Goal: Task Accomplishment & Management: Manage account settings

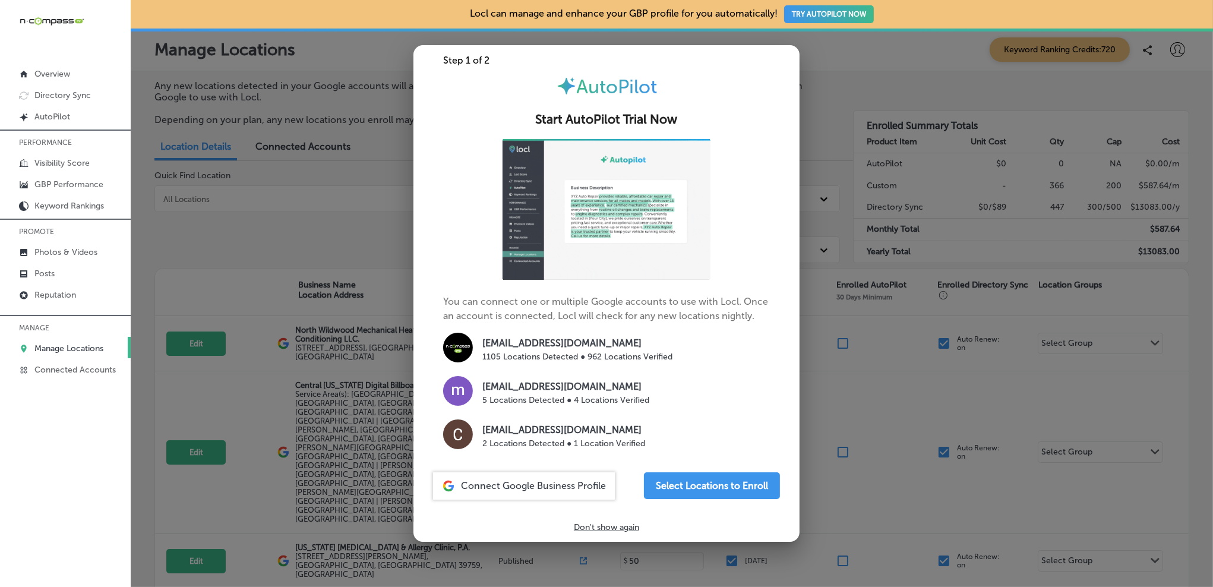
click at [596, 527] on p "Don't show again" at bounding box center [606, 527] width 65 height 10
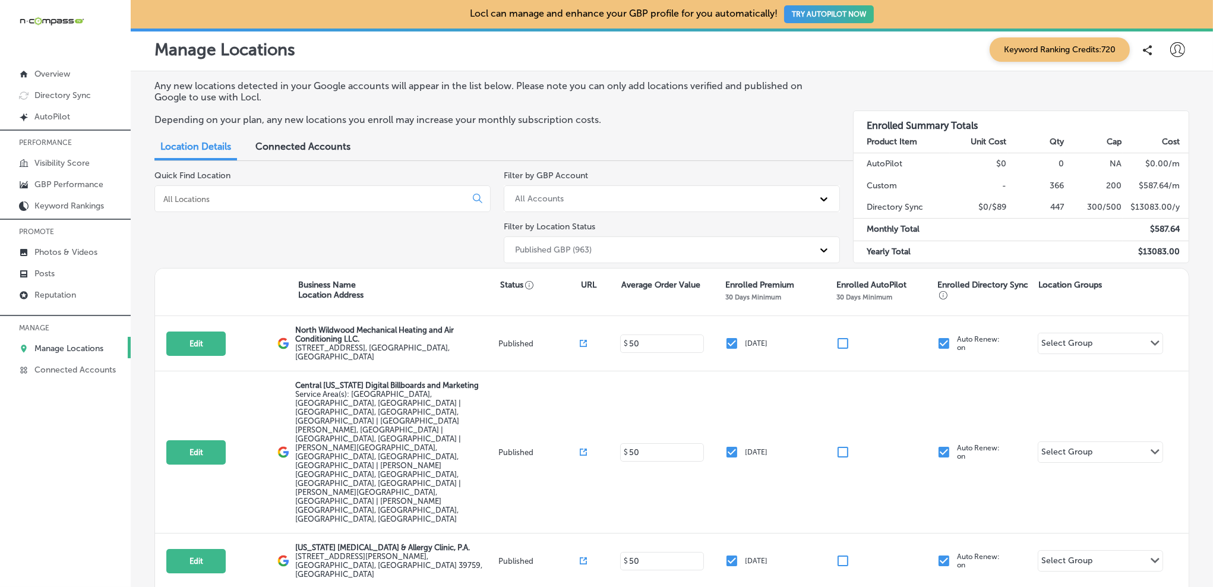
click at [238, 201] on input at bounding box center [312, 199] width 301 height 11
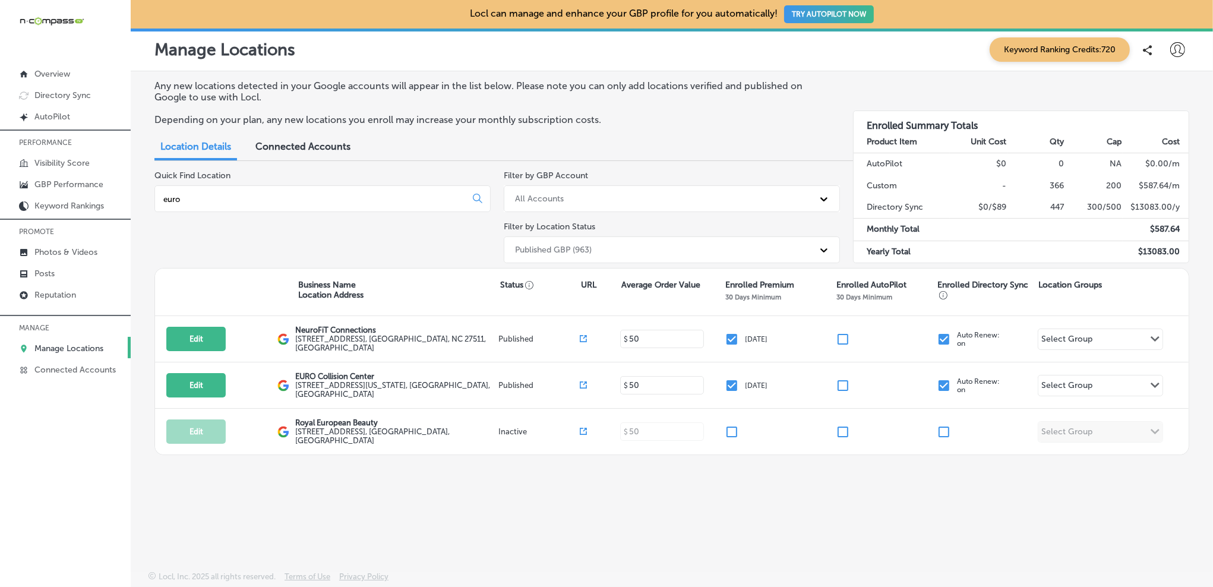
type input "euro"
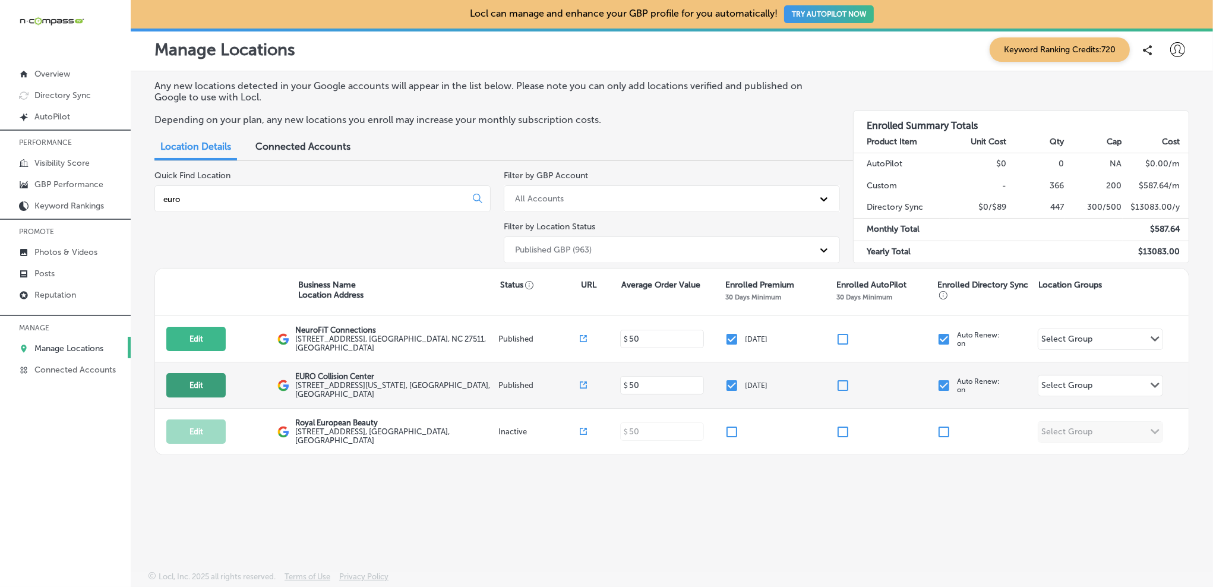
click at [204, 387] on button "Edit" at bounding box center [195, 385] width 59 height 24
select select "US"
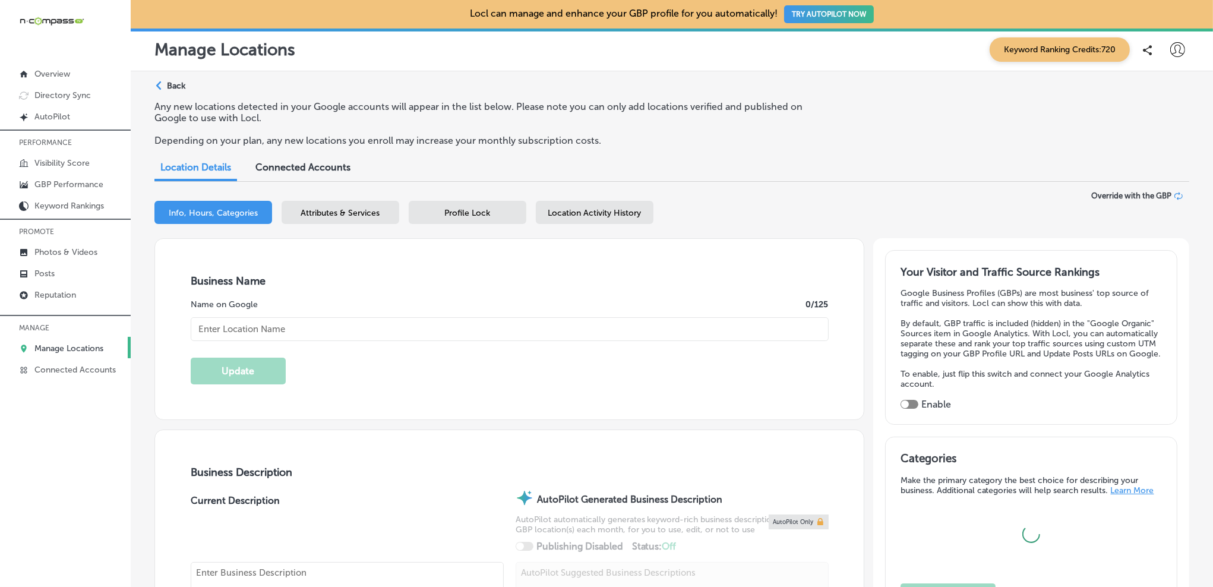
type input "EURO Collision Center"
checkbox input "true"
type input "https://www.eurocollision.com/"
type textarea "EURO Collision Center, located in Highlands Ranch, CO, is a certified auto body…"
type input "[STREET_ADDRESS][US_STATE]"
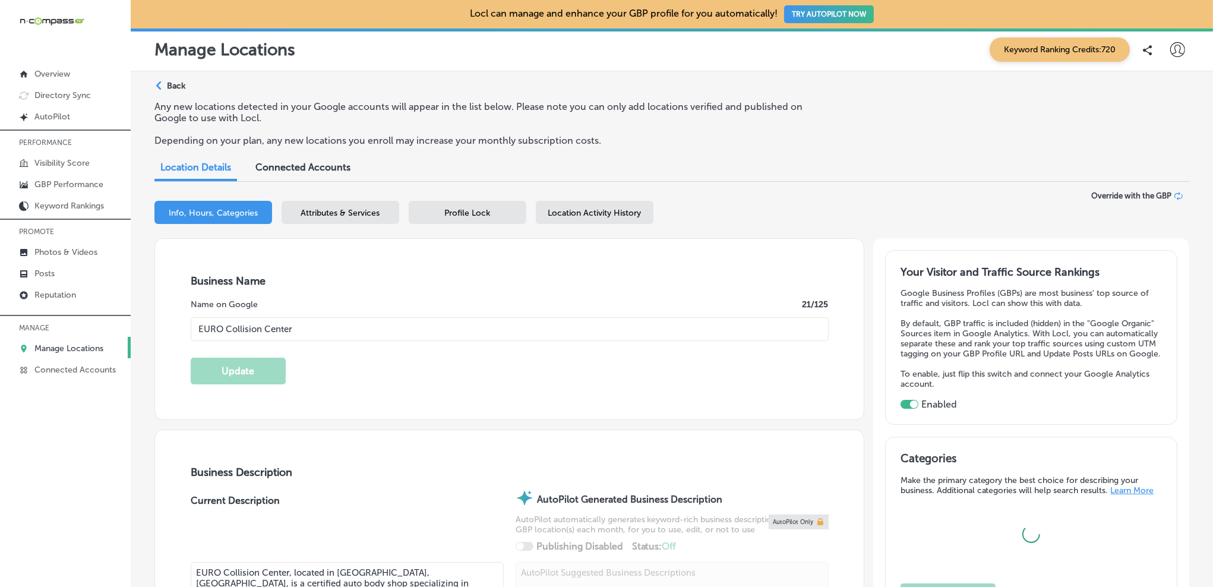
type input "[GEOGRAPHIC_DATA]"
type input "80126"
type input "US"
type input "+1 303 793 0404"
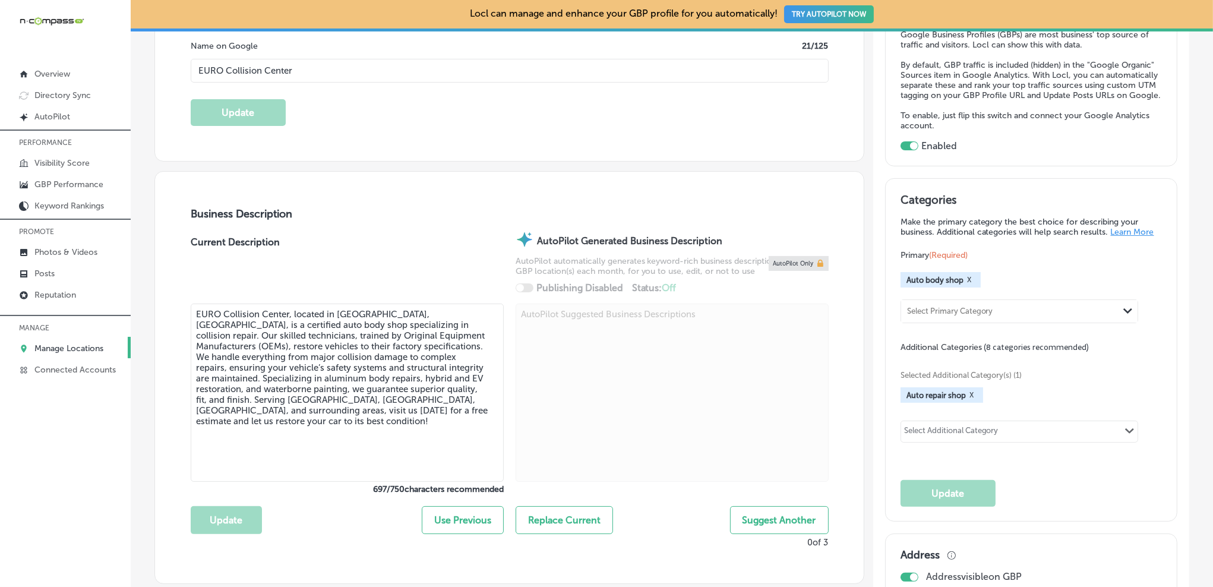
scroll to position [259, 0]
click at [968, 397] on button "X" at bounding box center [971, 395] width 11 height 10
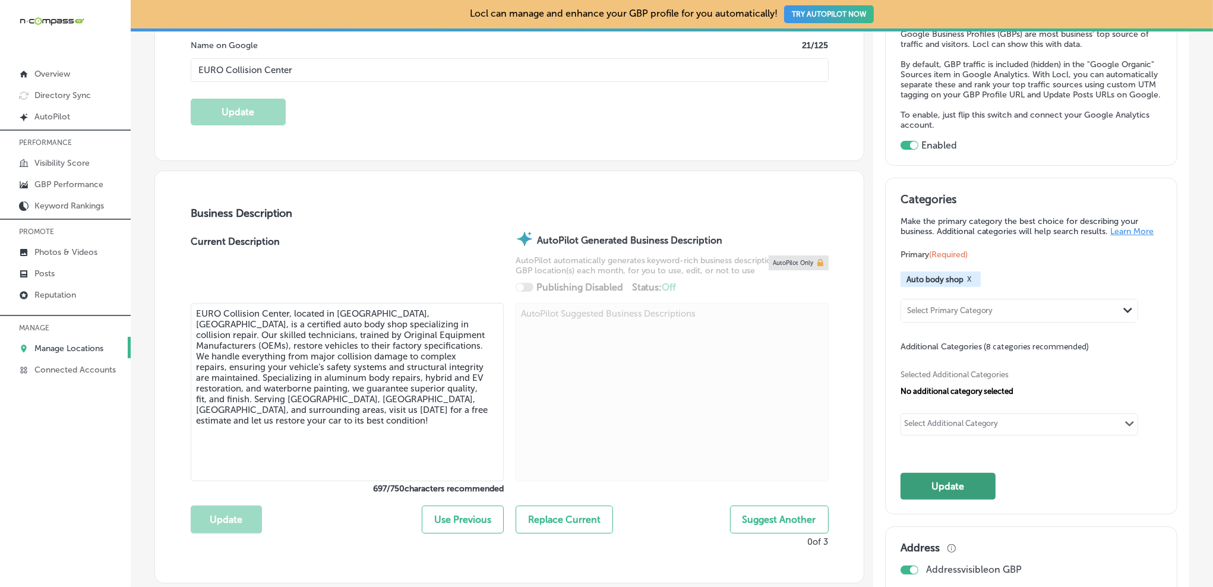
click at [953, 499] on button "Update" at bounding box center [948, 486] width 95 height 27
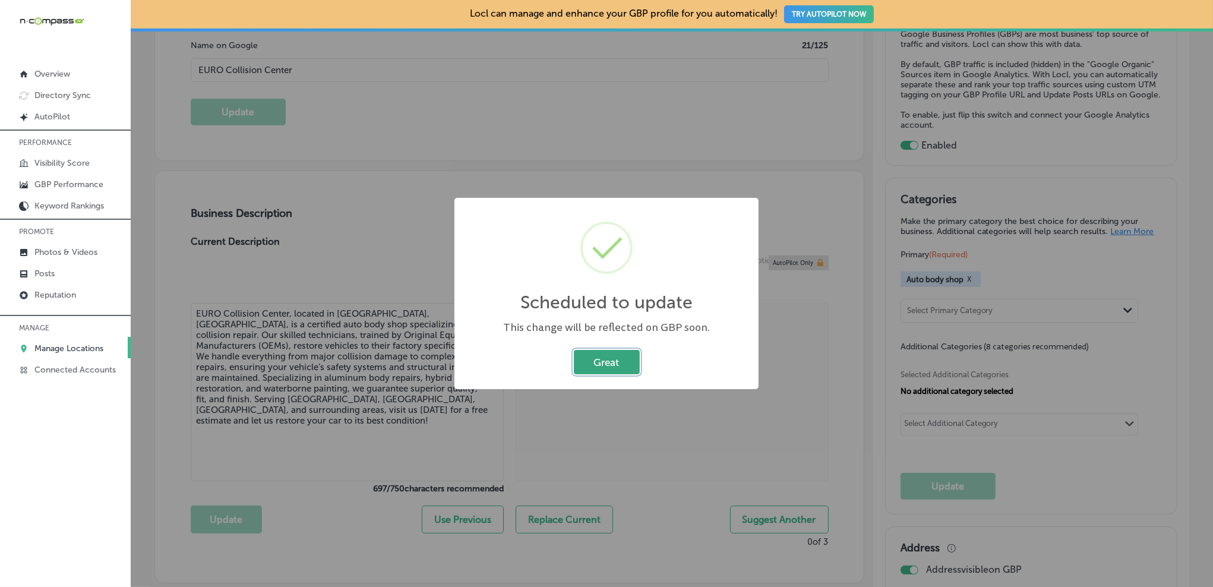
click at [603, 362] on button "Great" at bounding box center [607, 362] width 66 height 24
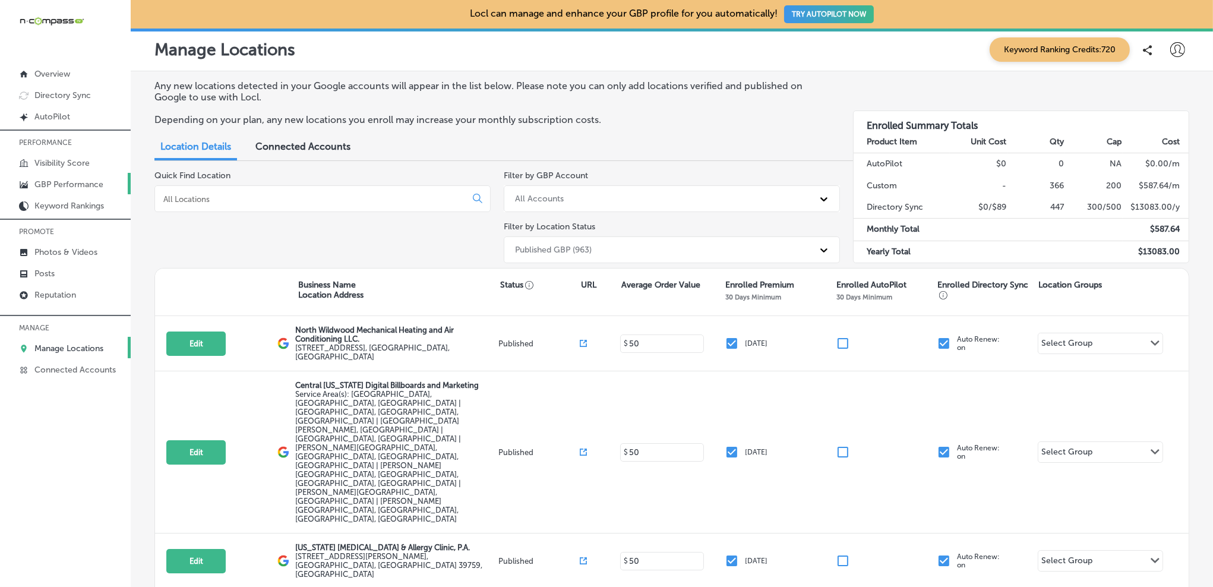
click at [74, 178] on link "GBP Performance" at bounding box center [65, 183] width 131 height 21
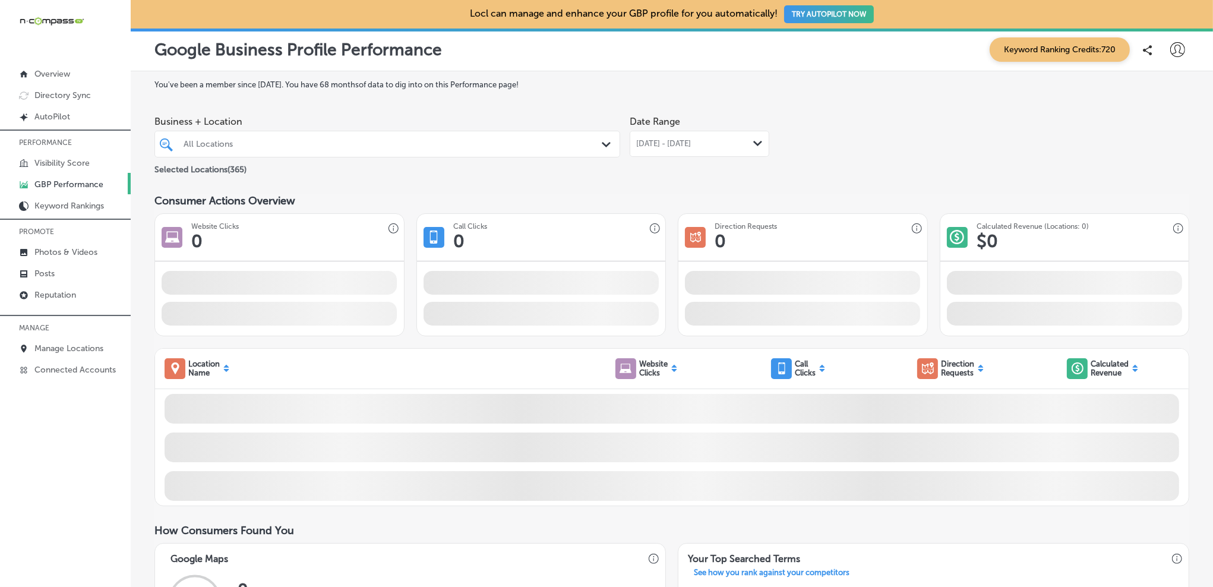
drag, startPoint x: 766, startPoint y: 144, endPoint x: 755, endPoint y: 146, distance: 10.8
click at [766, 144] on div "[DATE] - [DATE] Path Created with Sketch." at bounding box center [700, 144] width 140 height 26
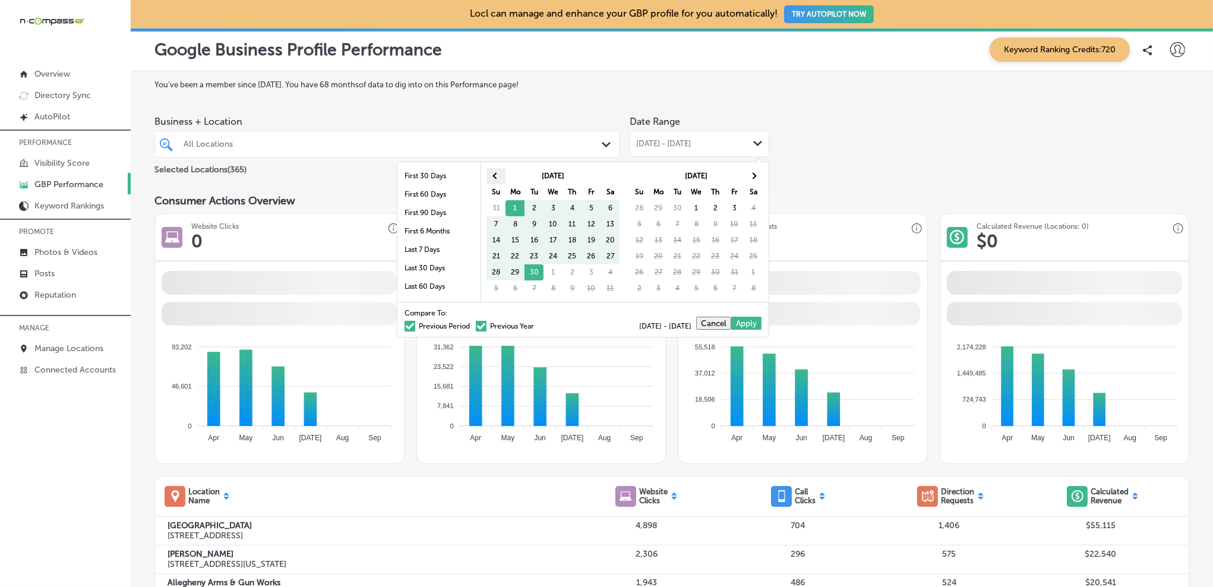
click at [498, 176] on span at bounding box center [496, 176] width 7 height 7
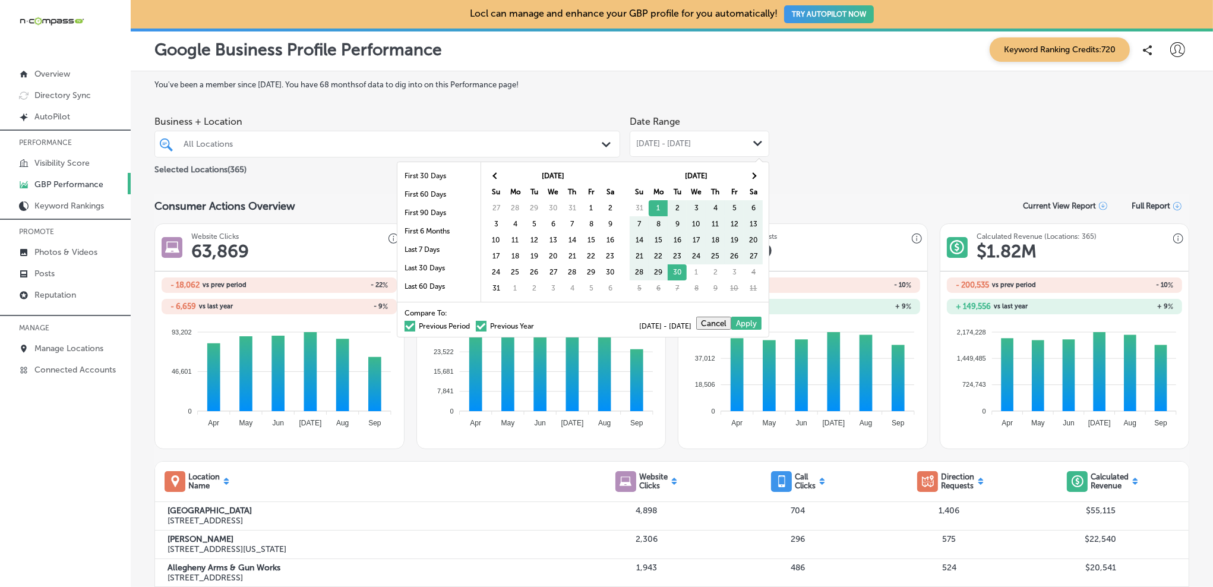
click at [498, 176] on span at bounding box center [496, 176] width 7 height 7
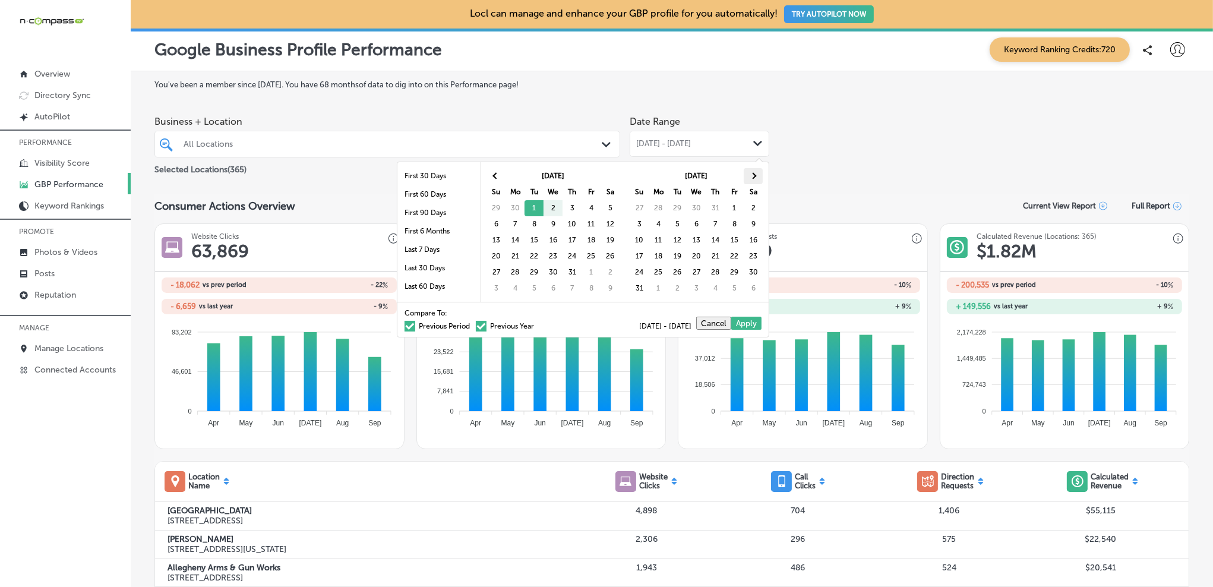
click at [745, 176] on th at bounding box center [753, 176] width 19 height 16
click at [496, 175] on span at bounding box center [496, 176] width 7 height 7
drag, startPoint x: 764, startPoint y: 174, endPoint x: 758, endPoint y: 174, distance: 6.5
click at [763, 174] on div "[DATE] Su Mo Tu We Th Fr Sa 27 28 29 30 31 1 2 3 4 5 6 7 8 9 10 11 12 13 14 15 …" at bounding box center [697, 232] width 144 height 140
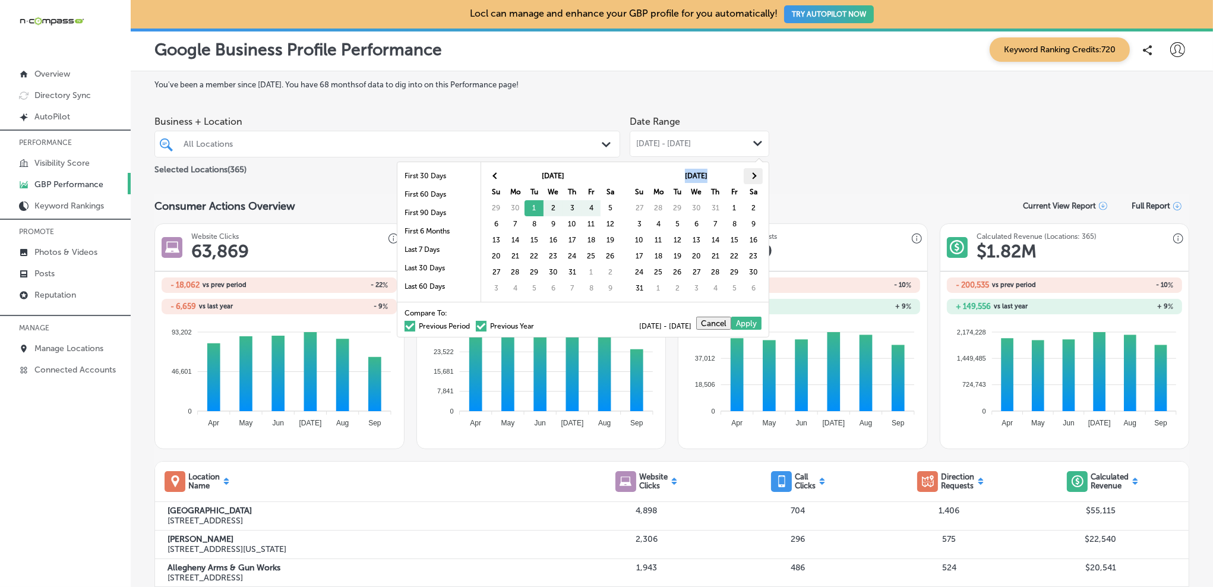
click at [756, 174] on th at bounding box center [753, 176] width 19 height 16
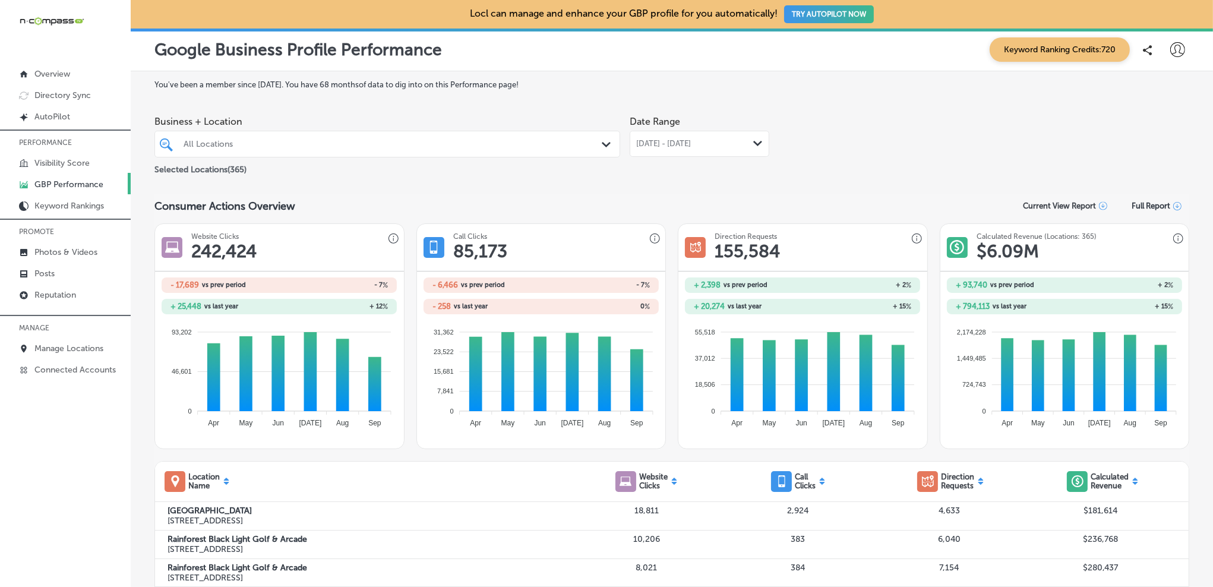
click at [469, 147] on div "All Locations" at bounding box center [393, 144] width 419 height 10
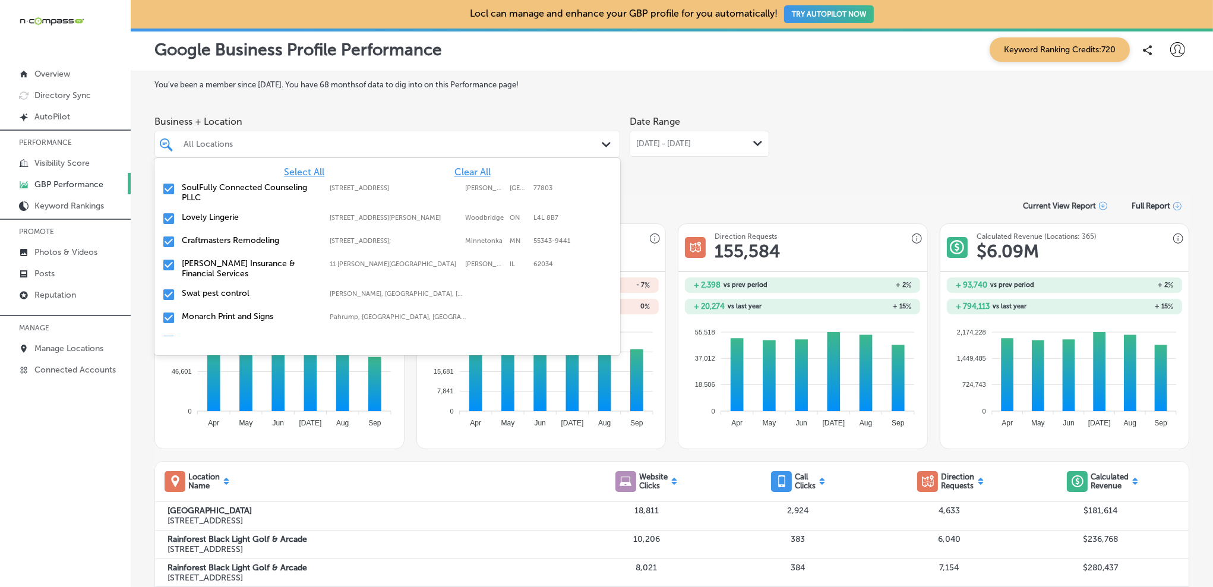
click at [481, 172] on span "Clear All" at bounding box center [472, 171] width 36 height 11
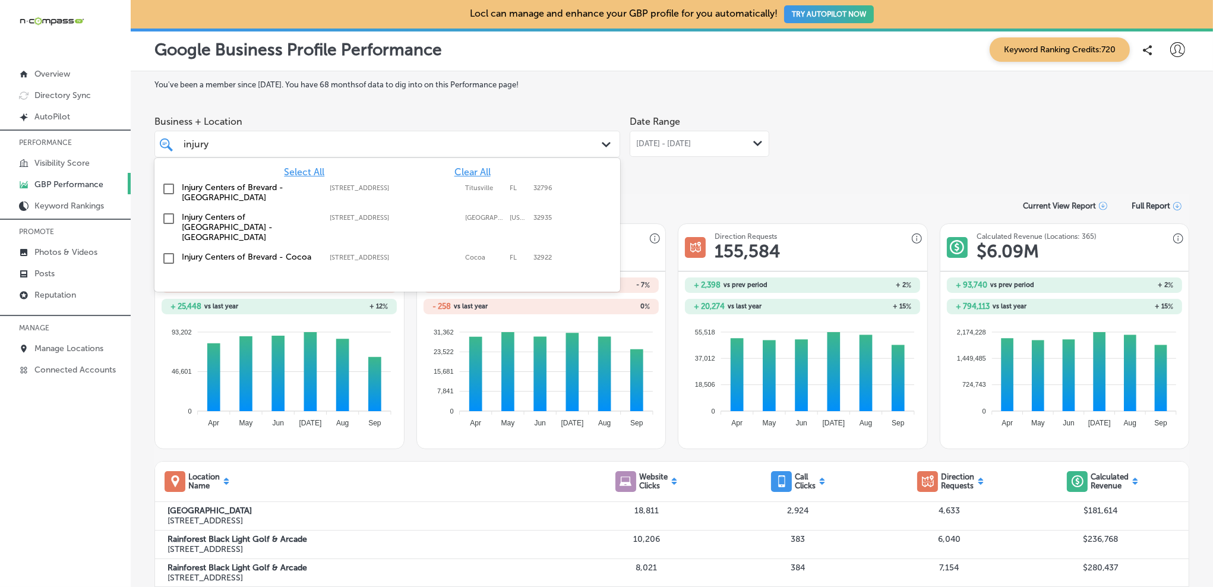
click at [170, 251] on input "checkbox" at bounding box center [169, 258] width 14 height 14
click at [923, 170] on div "Business + Location option [STREET_ADDRESS]. option [STREET_ADDRESS]. 4 results…" at bounding box center [671, 143] width 1035 height 67
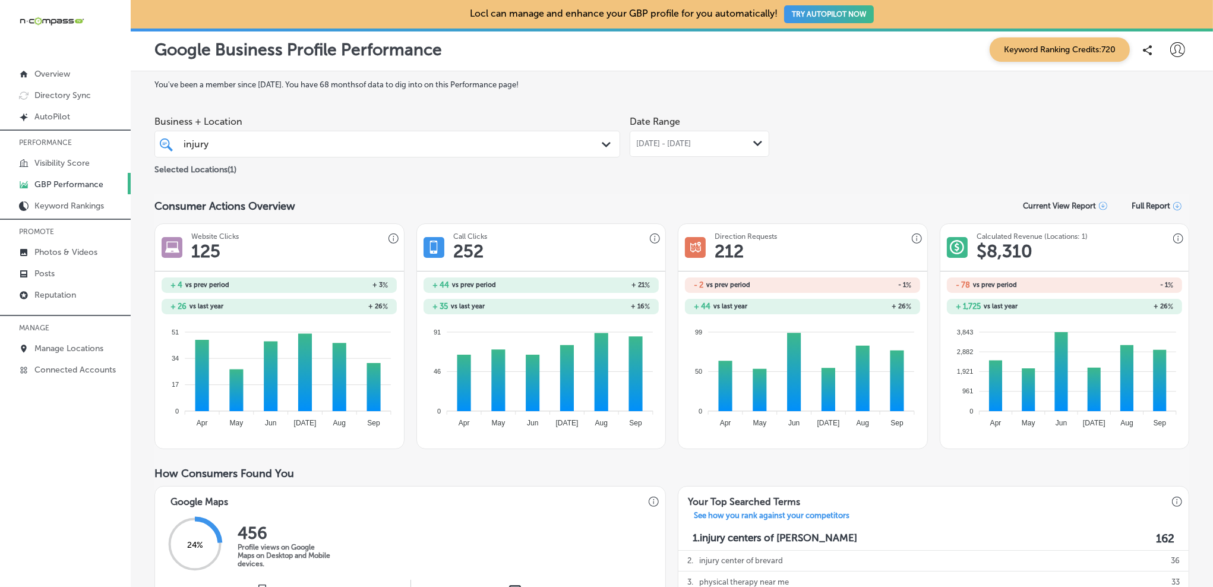
click at [683, 144] on span "[DATE] - [DATE]" at bounding box center [663, 144] width 55 height 10
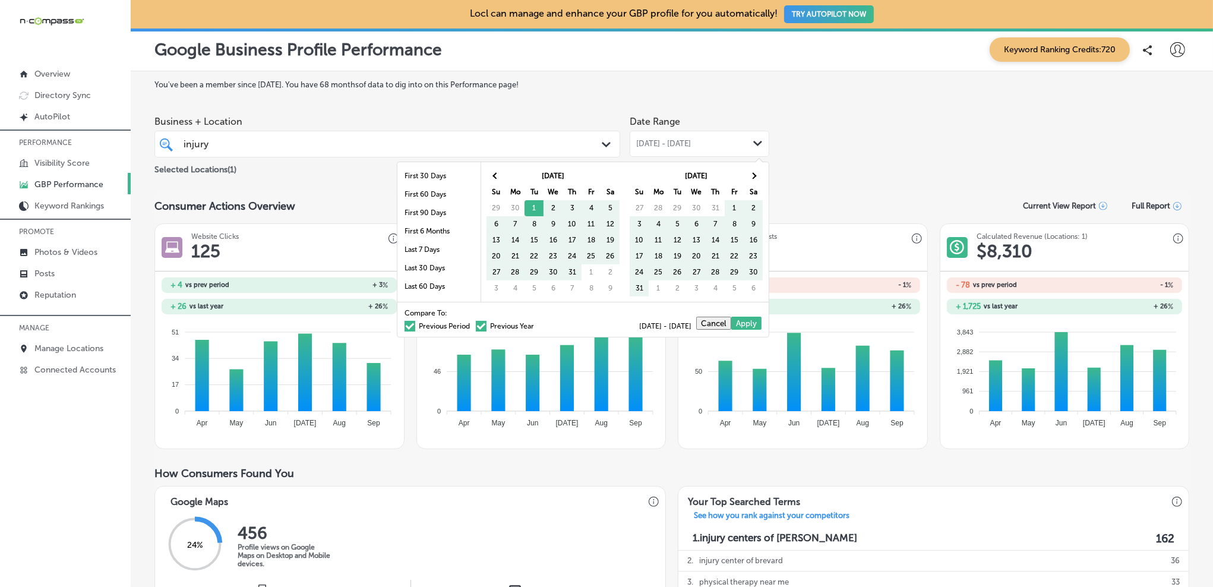
click at [484, 327] on span at bounding box center [481, 326] width 11 height 11
click at [536, 324] on input "Previous Year" at bounding box center [536, 324] width 0 height 0
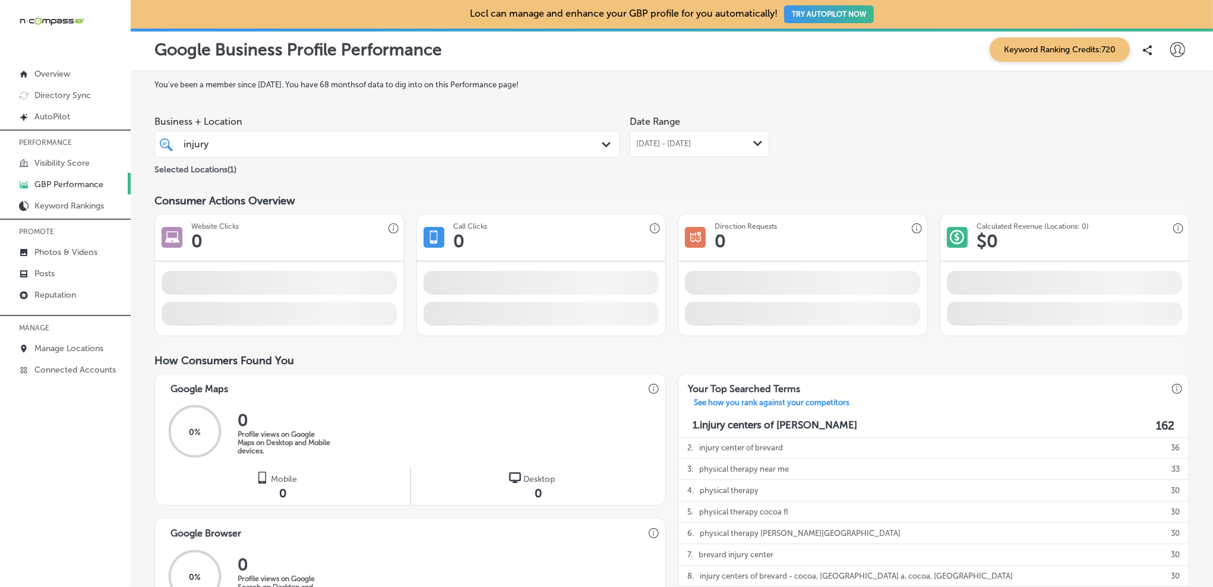
click at [944, 182] on div "You've been a member since [DATE] . You have 68 months of data to dig into on t…" at bounding box center [671, 550] width 1035 height 940
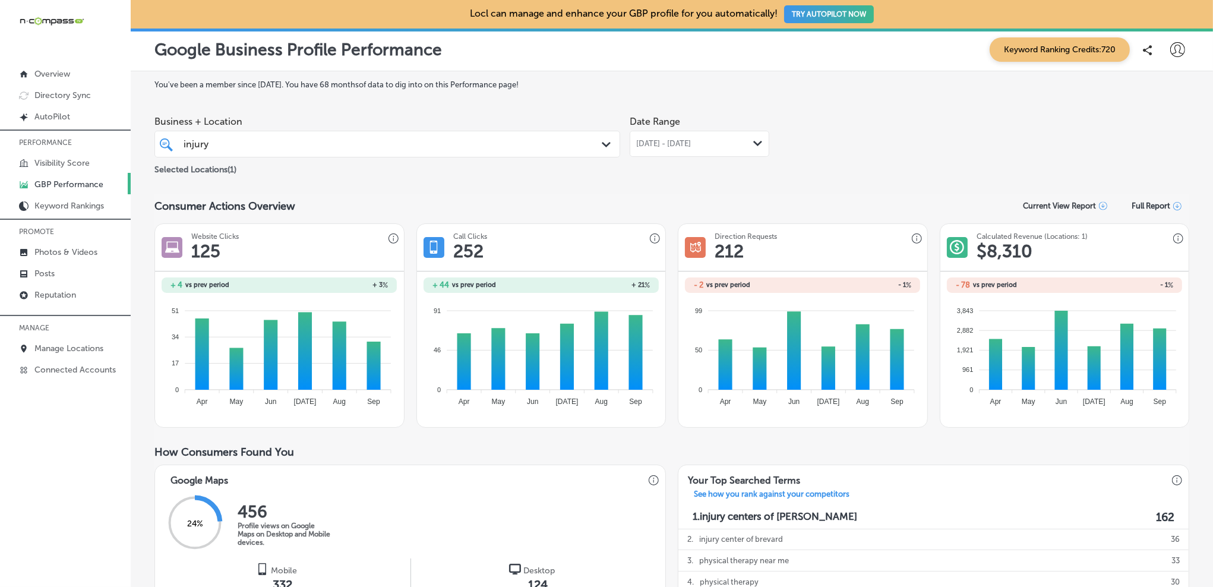
drag, startPoint x: 694, startPoint y: 151, endPoint x: 685, endPoint y: 163, distance: 15.3
click at [694, 151] on div "[DATE] - [DATE] Path Created with Sketch." at bounding box center [700, 144] width 140 height 26
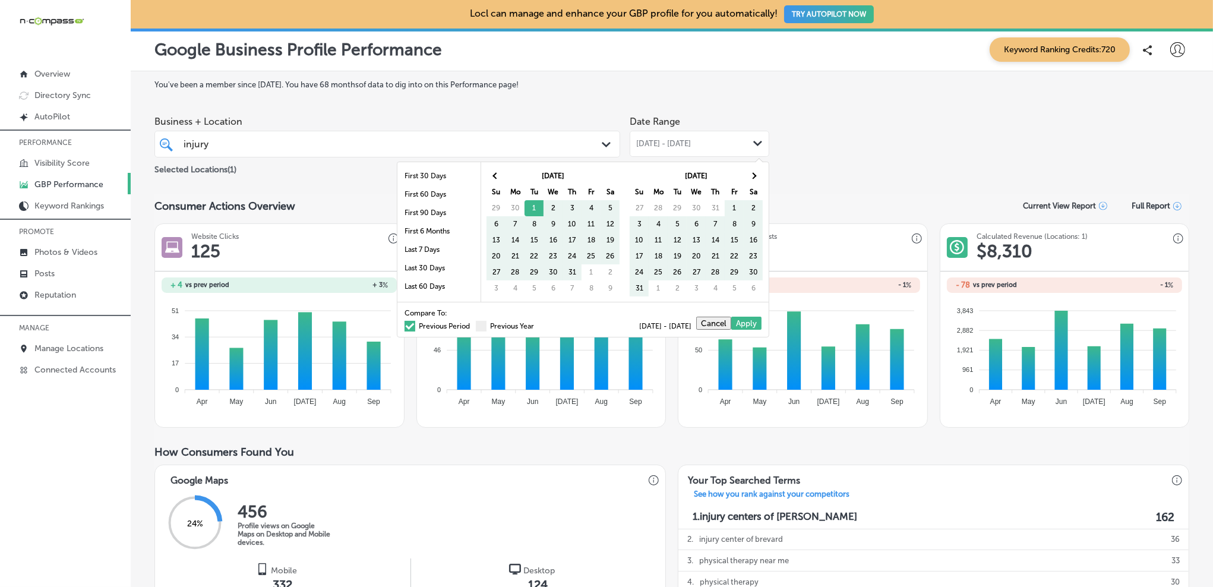
drag, startPoint x: 499, startPoint y: 325, endPoint x: 444, endPoint y: 327, distance: 54.7
click at [497, 325] on label "Previous Year" at bounding box center [505, 326] width 58 height 7
click at [536, 324] on input "Previous Year" at bounding box center [536, 324] width 0 height 0
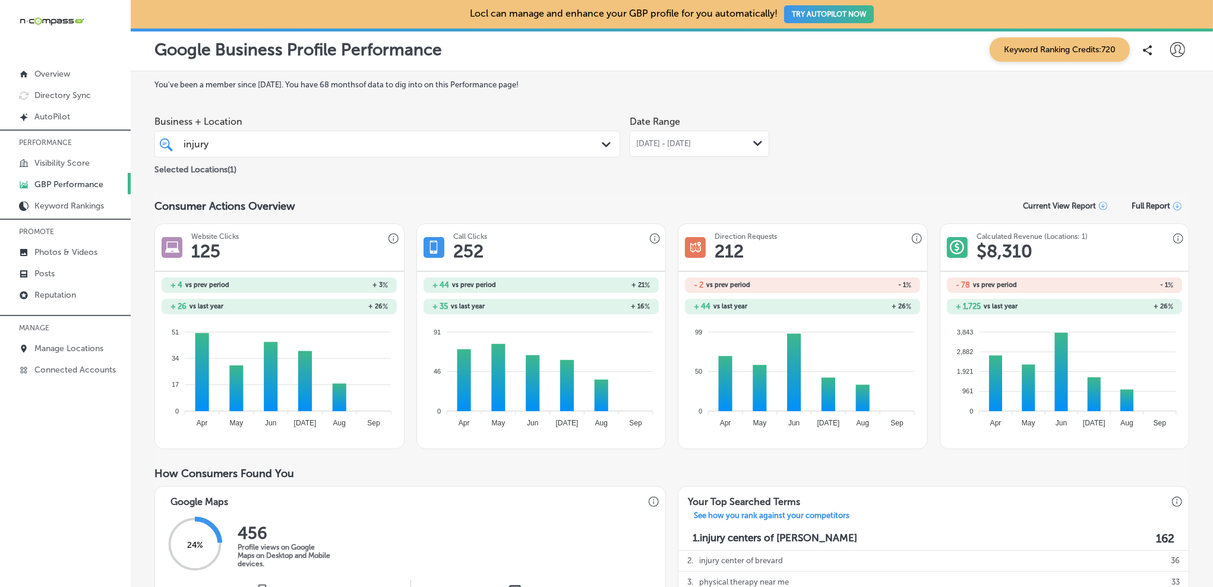
drag, startPoint x: 702, startPoint y: 144, endPoint x: 544, endPoint y: 300, distance: 221.4
click at [691, 144] on span "[DATE] - [DATE]" at bounding box center [663, 144] width 55 height 10
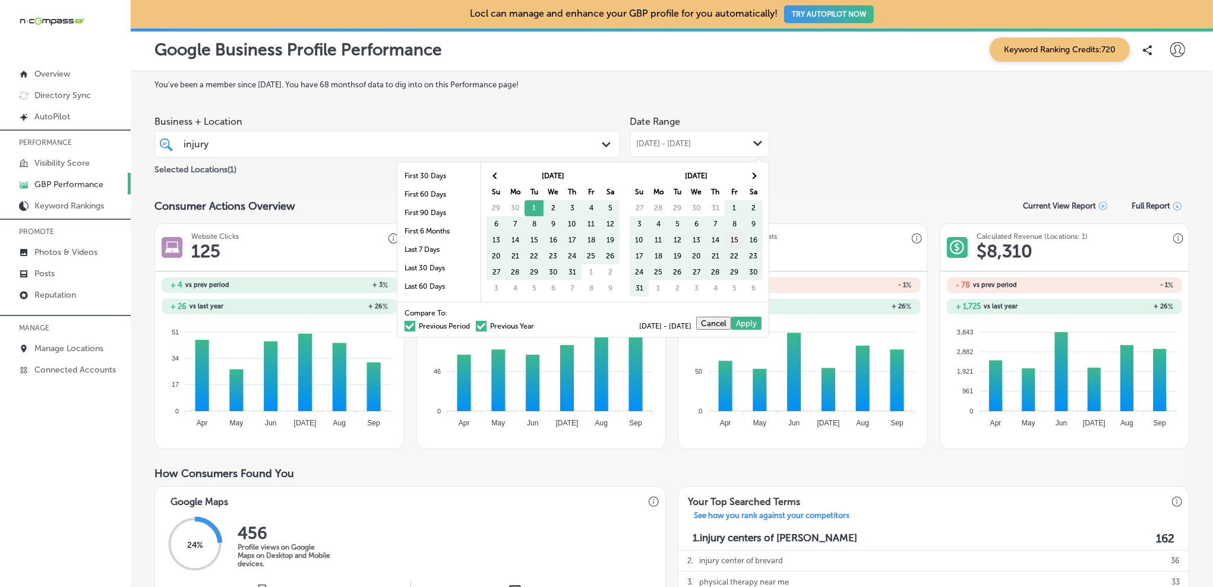
drag, startPoint x: 418, startPoint y: 321, endPoint x: 738, endPoint y: 235, distance: 331.6
click at [421, 321] on div "Compare To: Previous Period Previous Year" at bounding box center [469, 319] width 129 height 20
click at [454, 331] on div "Compare To: Previous Period Previous Year [DATE] - [DATE] Cancel Apply" at bounding box center [582, 319] width 371 height 35
click at [448, 325] on label "Previous Period" at bounding box center [437, 326] width 65 height 7
click at [472, 324] on input "Previous Period" at bounding box center [472, 324] width 0 height 0
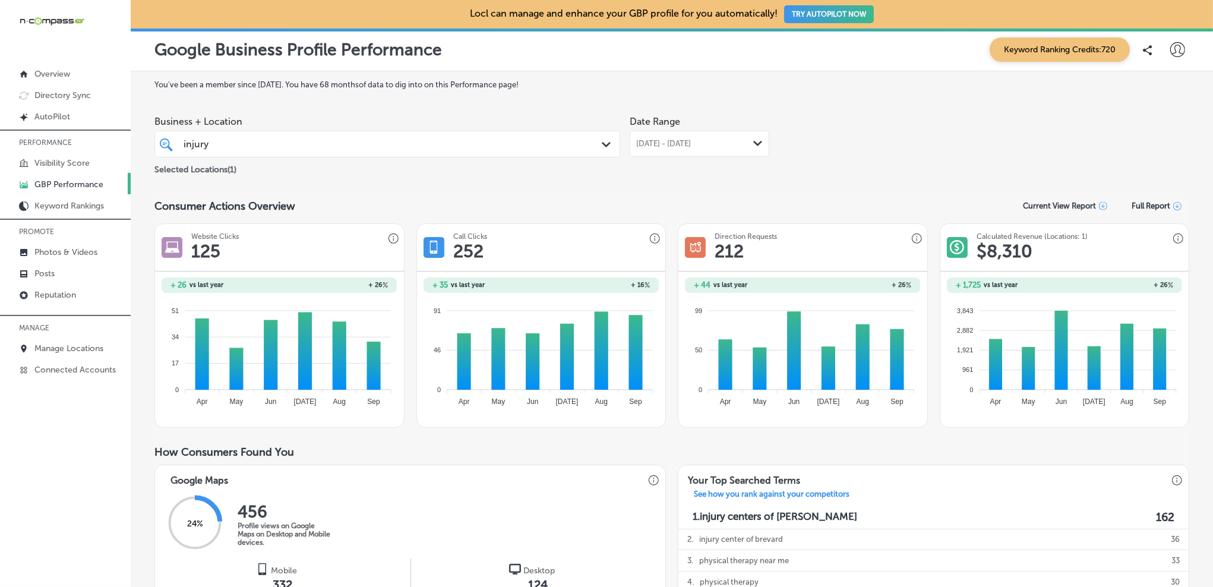
click at [889, 201] on div "Consumer Actions Overview Current View Report Full Report" at bounding box center [671, 205] width 1035 height 23
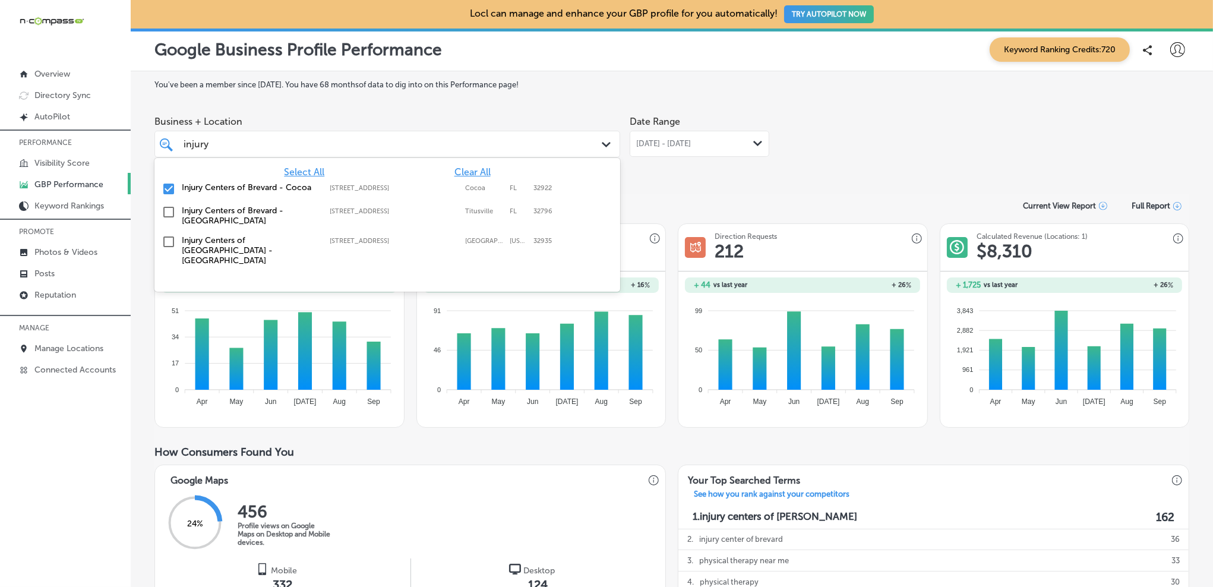
click at [323, 152] on div "injury injury" at bounding box center [366, 144] width 369 height 16
click at [223, 190] on label "Injury Centers of Brevard - Cocoa" at bounding box center [250, 187] width 136 height 10
type input "i"
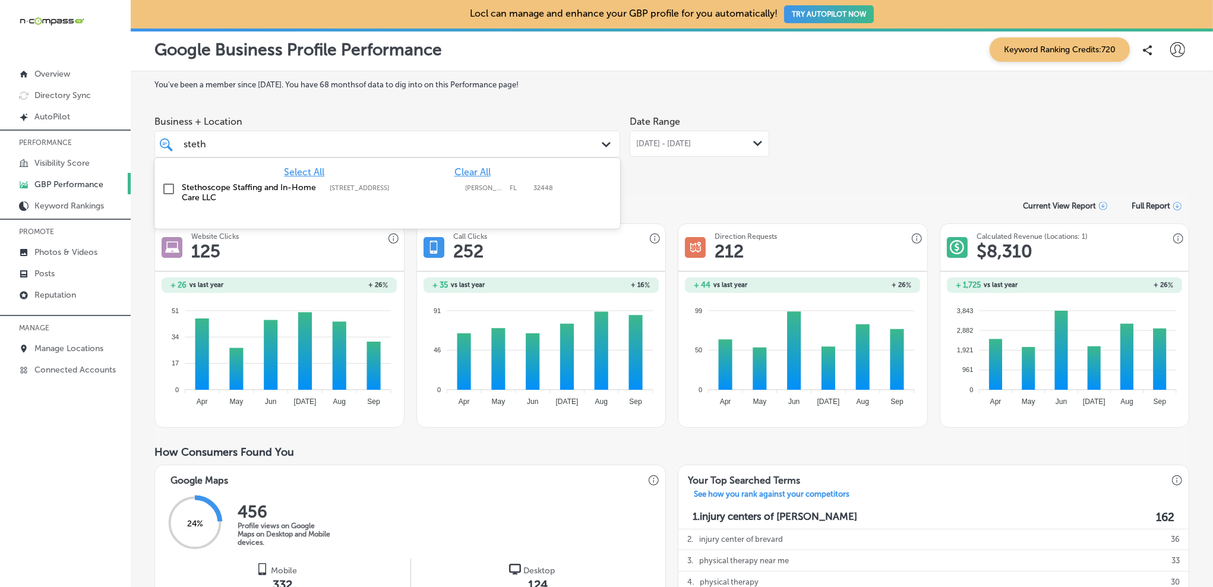
click at [235, 191] on label "Stethoscope Staffing and In-Home Care LLC" at bounding box center [250, 192] width 136 height 20
type input "steth"
click at [866, 198] on div "Consumer Actions Overview Current View Report Full Report" at bounding box center [671, 205] width 1035 height 23
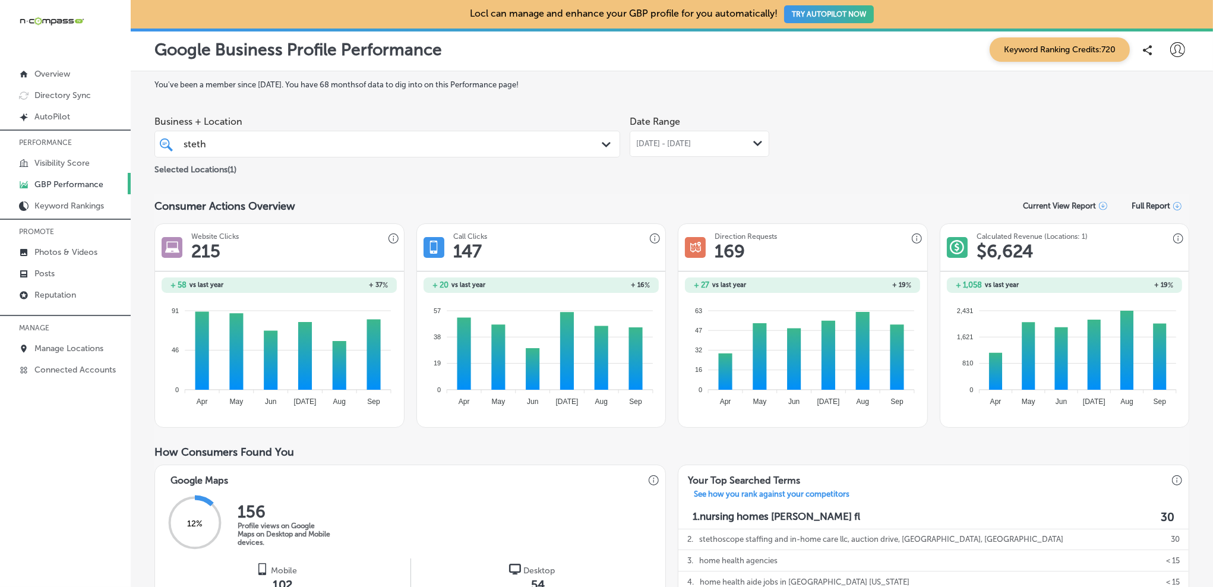
click at [692, 135] on div "[DATE] - [DATE] Path Created with Sketch." at bounding box center [700, 144] width 140 height 26
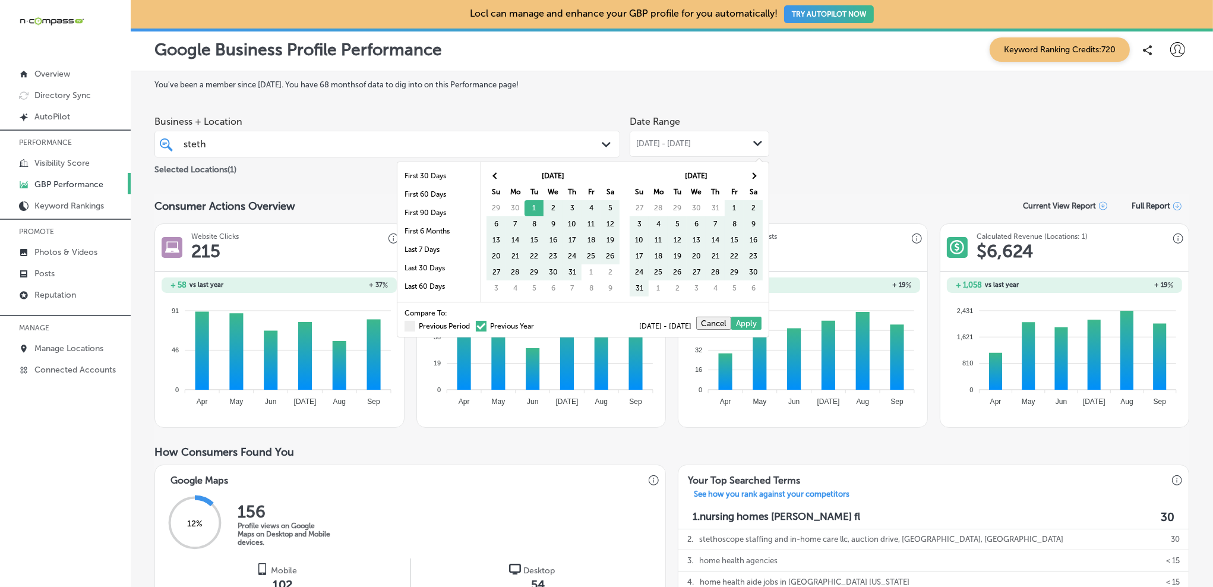
drag, startPoint x: 444, startPoint y: 322, endPoint x: 805, endPoint y: 204, distance: 380.4
click at [444, 323] on label "Previous Period" at bounding box center [437, 326] width 65 height 7
click at [472, 324] on input "Previous Period" at bounding box center [472, 324] width 0 height 0
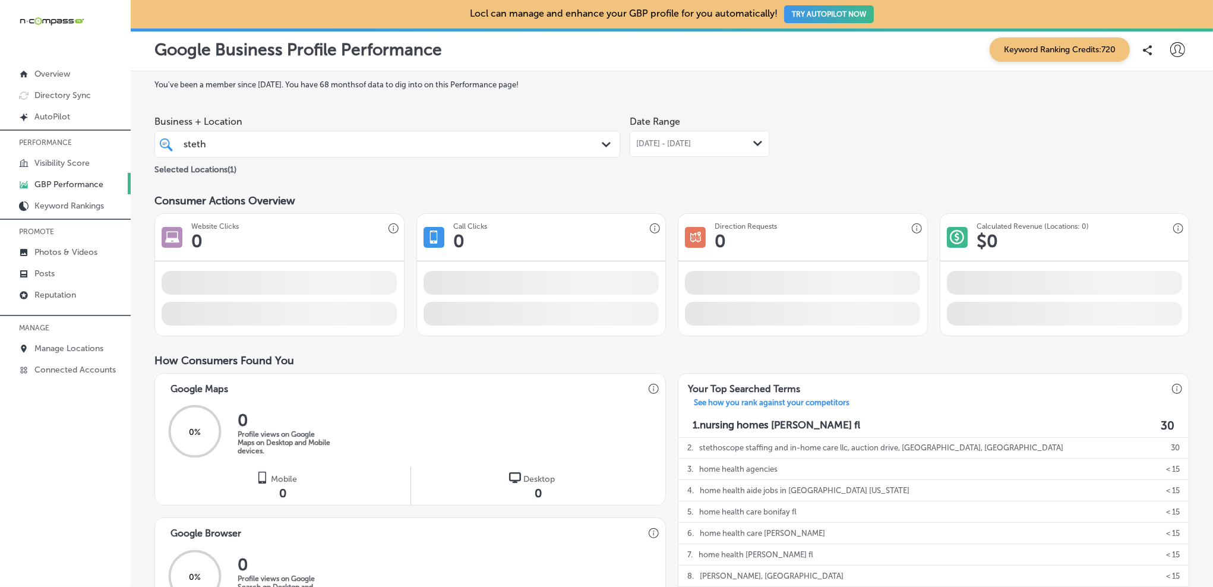
click at [890, 165] on div "Business + Location steth steth Path Created with Sketch. Selected Locations ( …" at bounding box center [671, 143] width 1035 height 67
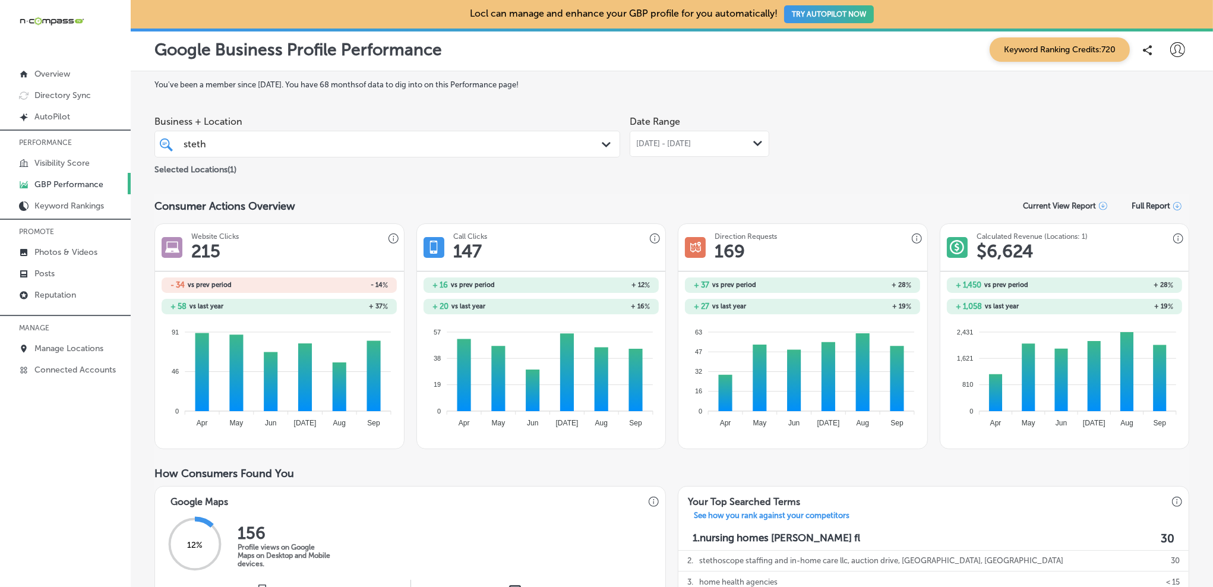
click at [705, 137] on div "[DATE] - [DATE] Path Created with Sketch." at bounding box center [700, 144] width 140 height 26
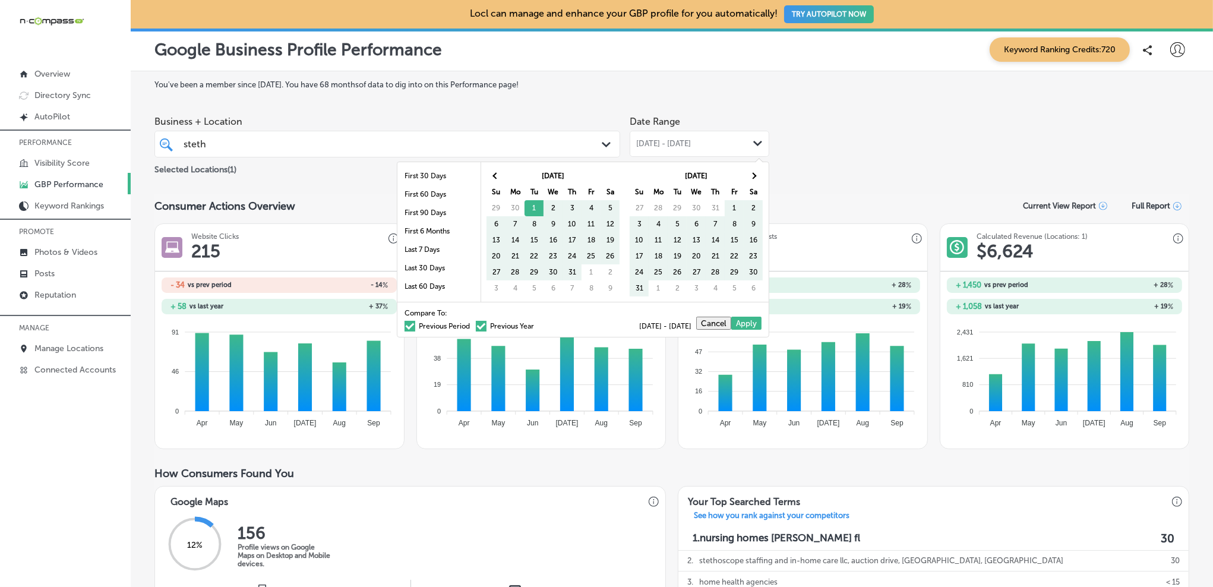
click at [457, 326] on label "Previous Period" at bounding box center [437, 326] width 65 height 7
click at [472, 324] on input "Previous Period" at bounding box center [472, 324] width 0 height 0
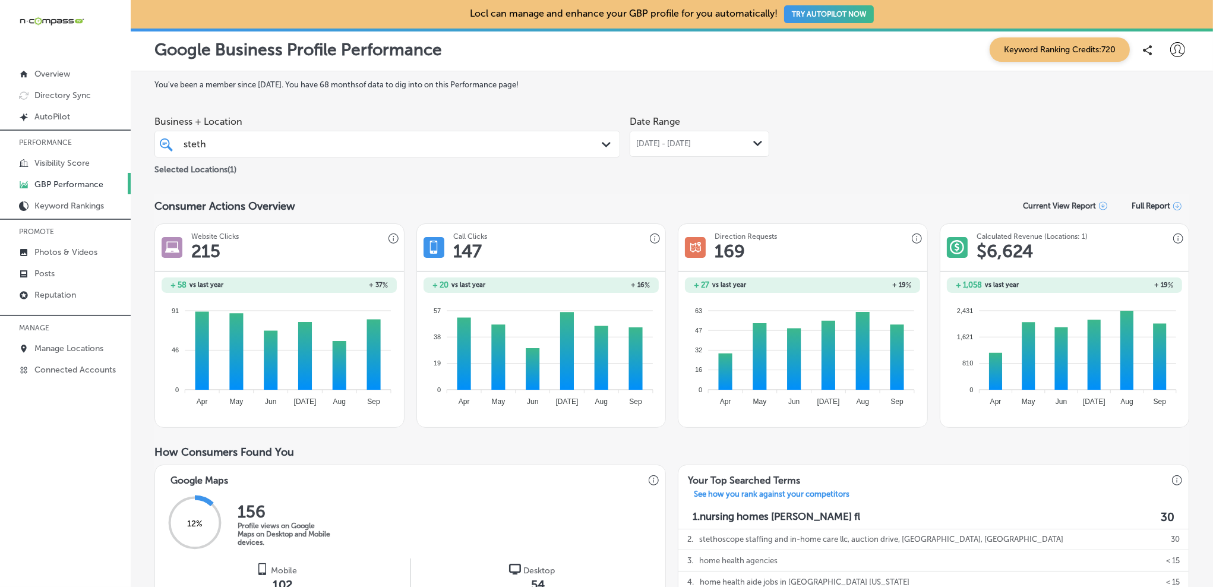
click at [516, 151] on div "steth steth" at bounding box center [366, 144] width 369 height 16
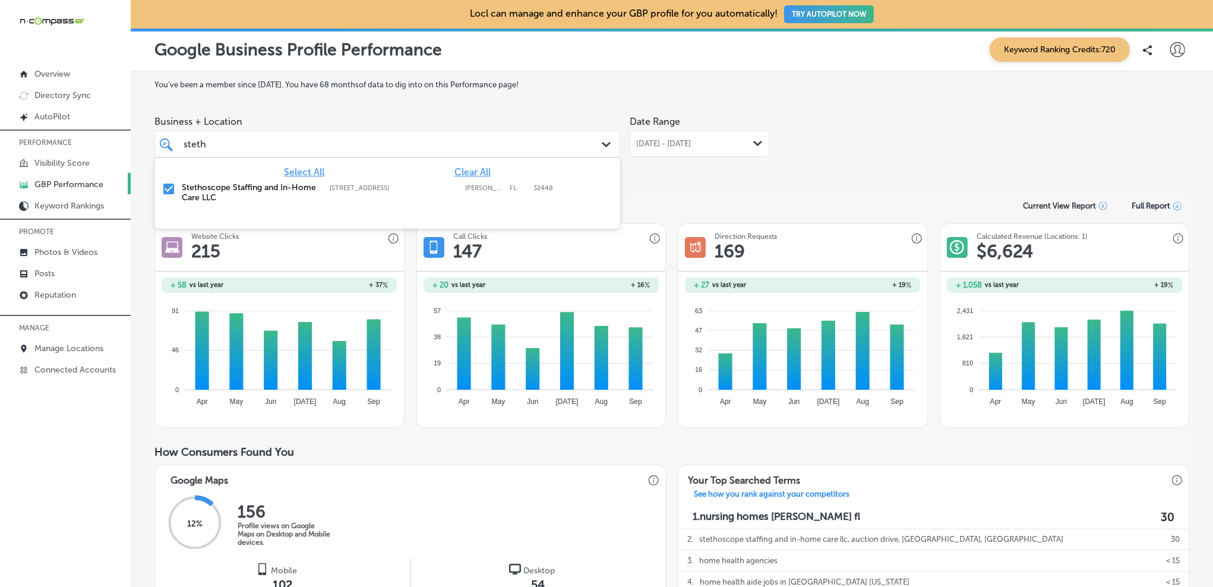
drag, startPoint x: 741, startPoint y: 157, endPoint x: 733, endPoint y: 151, distance: 10.2
click at [741, 156] on div "[DATE] - [DATE] Path Created with Sketch." at bounding box center [700, 144] width 140 height 26
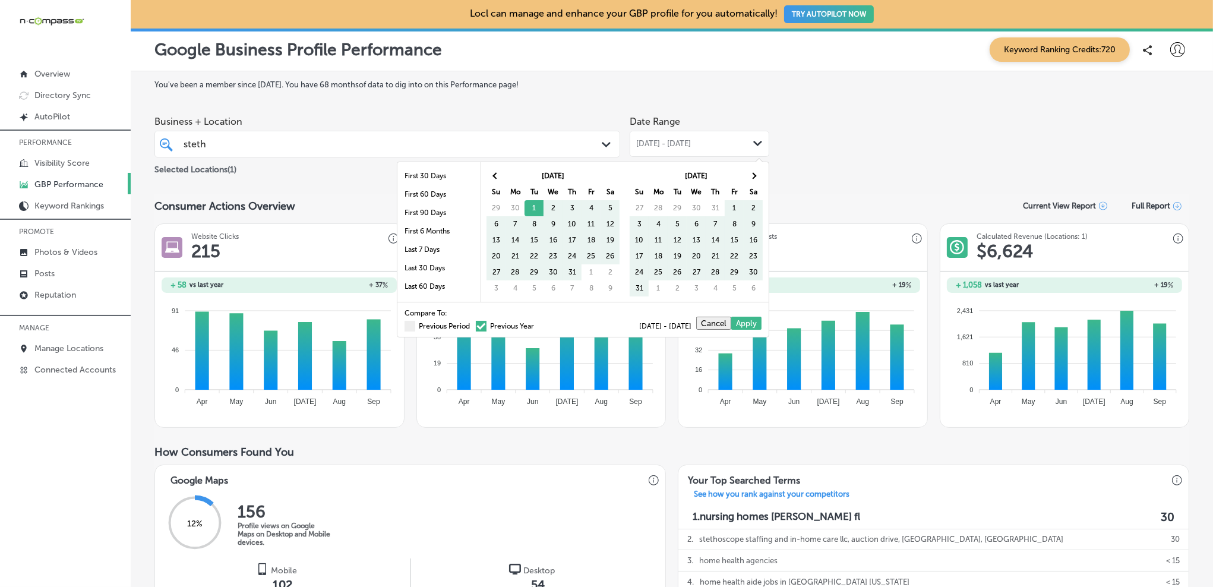
click at [827, 151] on div "Business + Location steth steth Path Created with Sketch. Selected Locations ( …" at bounding box center [671, 143] width 1035 height 67
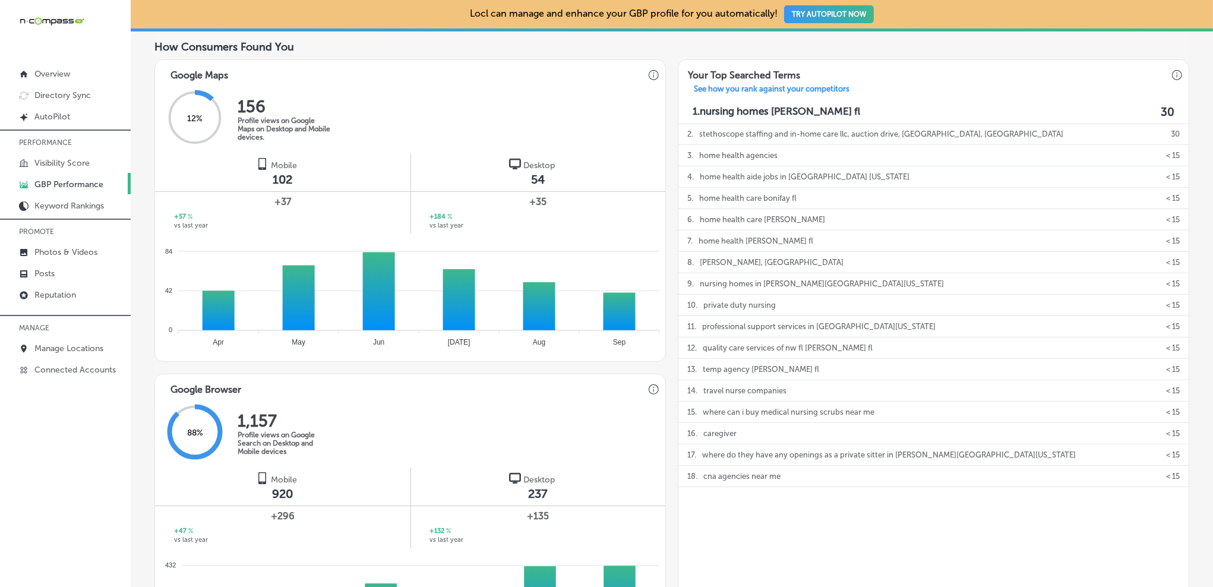
scroll to position [400, 0]
